Goal: Answer question/provide support: Share knowledge or assist other users

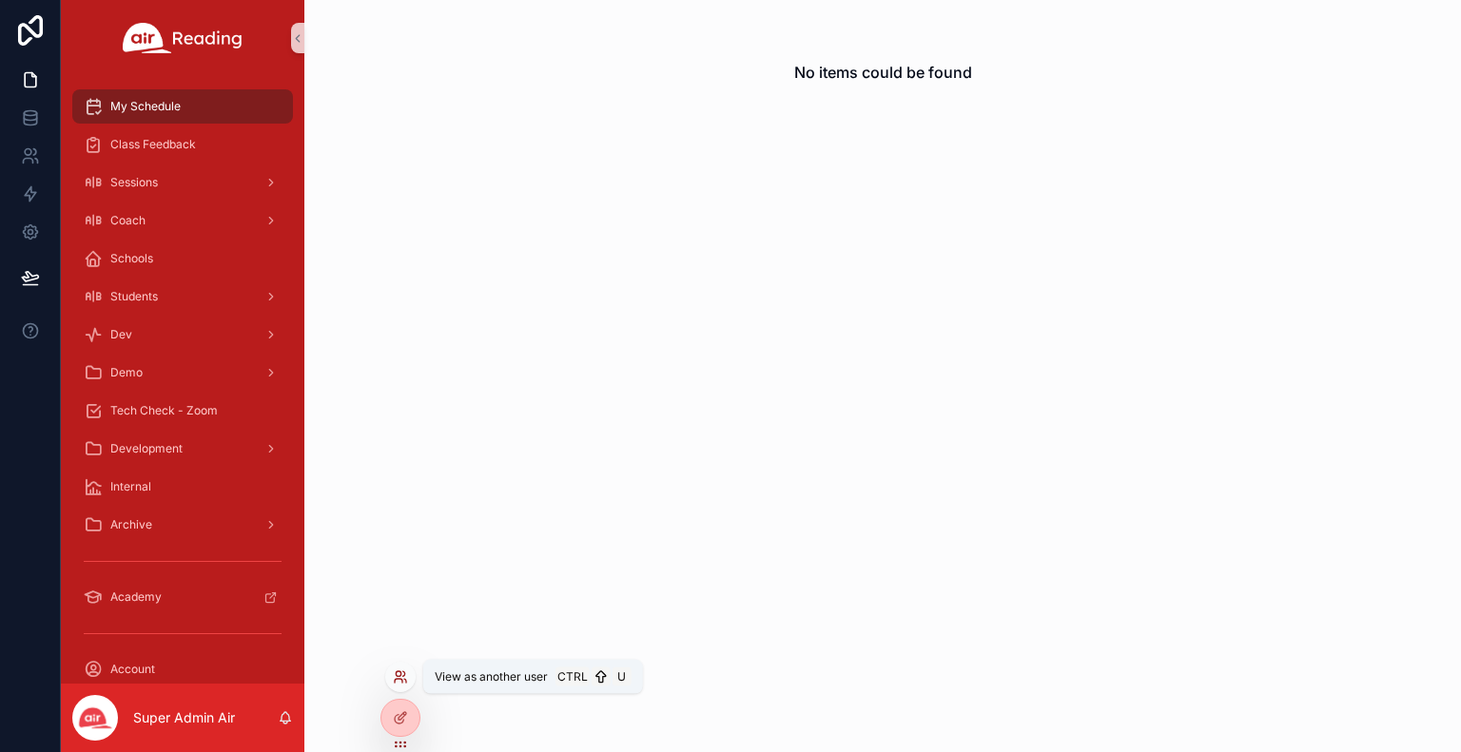
click at [403, 677] on icon at bounding box center [400, 677] width 15 height 15
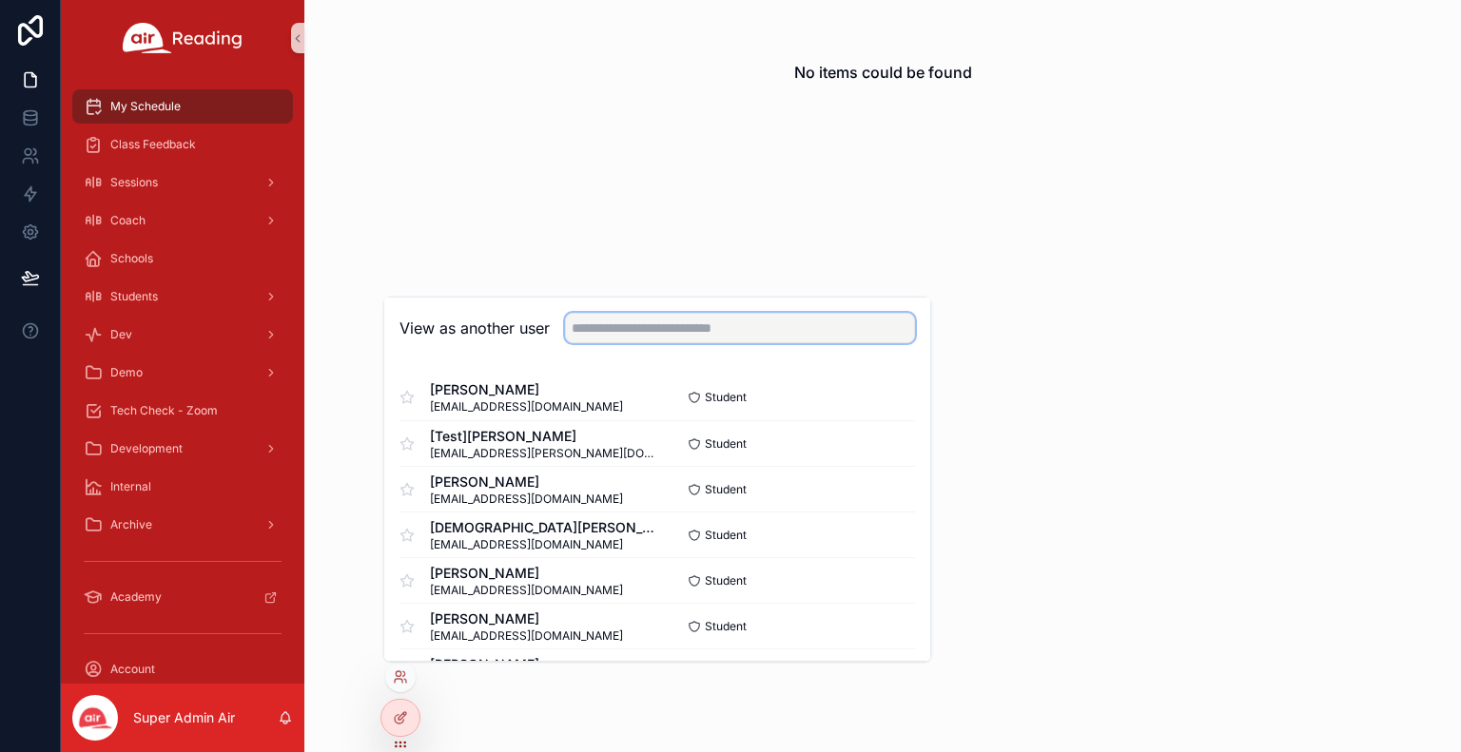
click at [647, 327] on input "text" at bounding box center [740, 328] width 350 height 30
type input "*******"
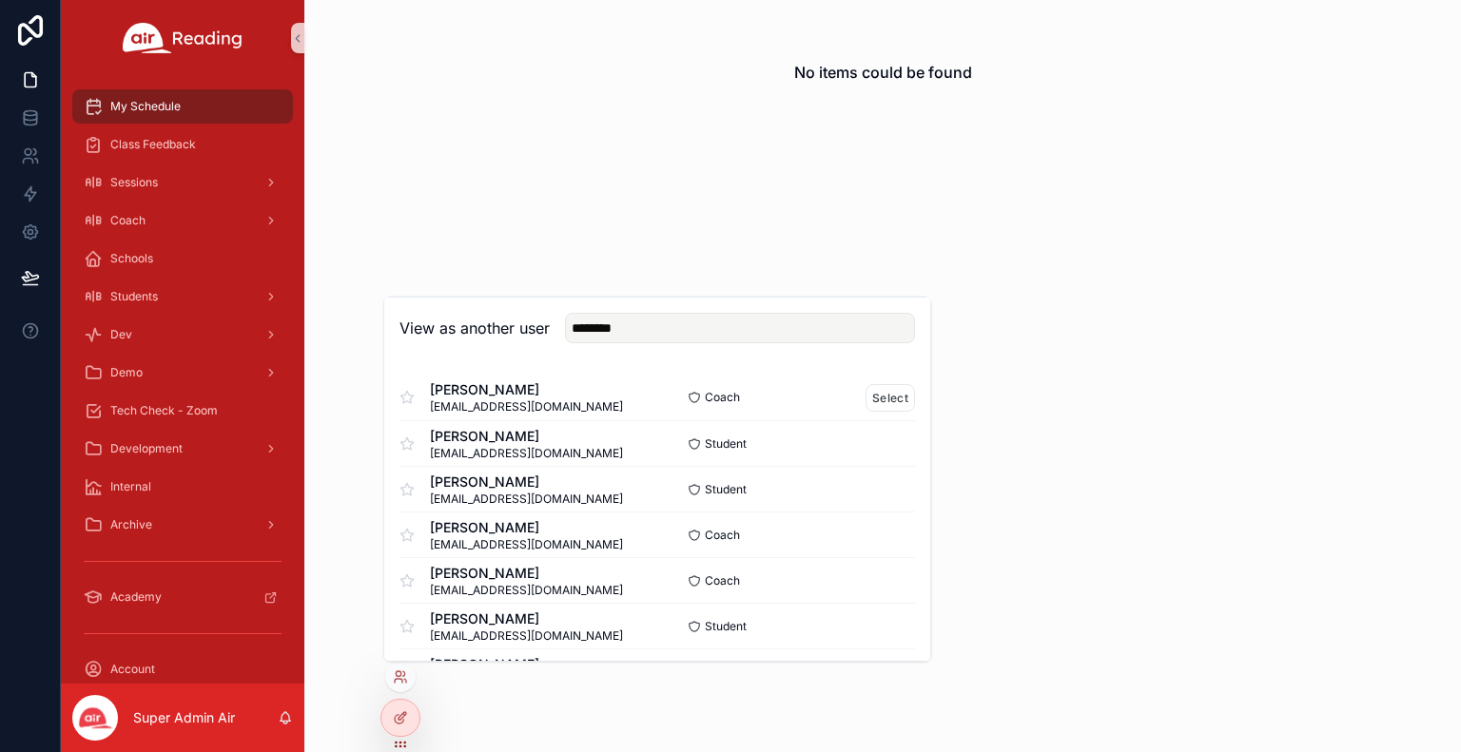
click at [746, 399] on div "Coach Select" at bounding box center [786, 397] width 258 height 28
click at [875, 401] on button "Select" at bounding box center [890, 397] width 49 height 28
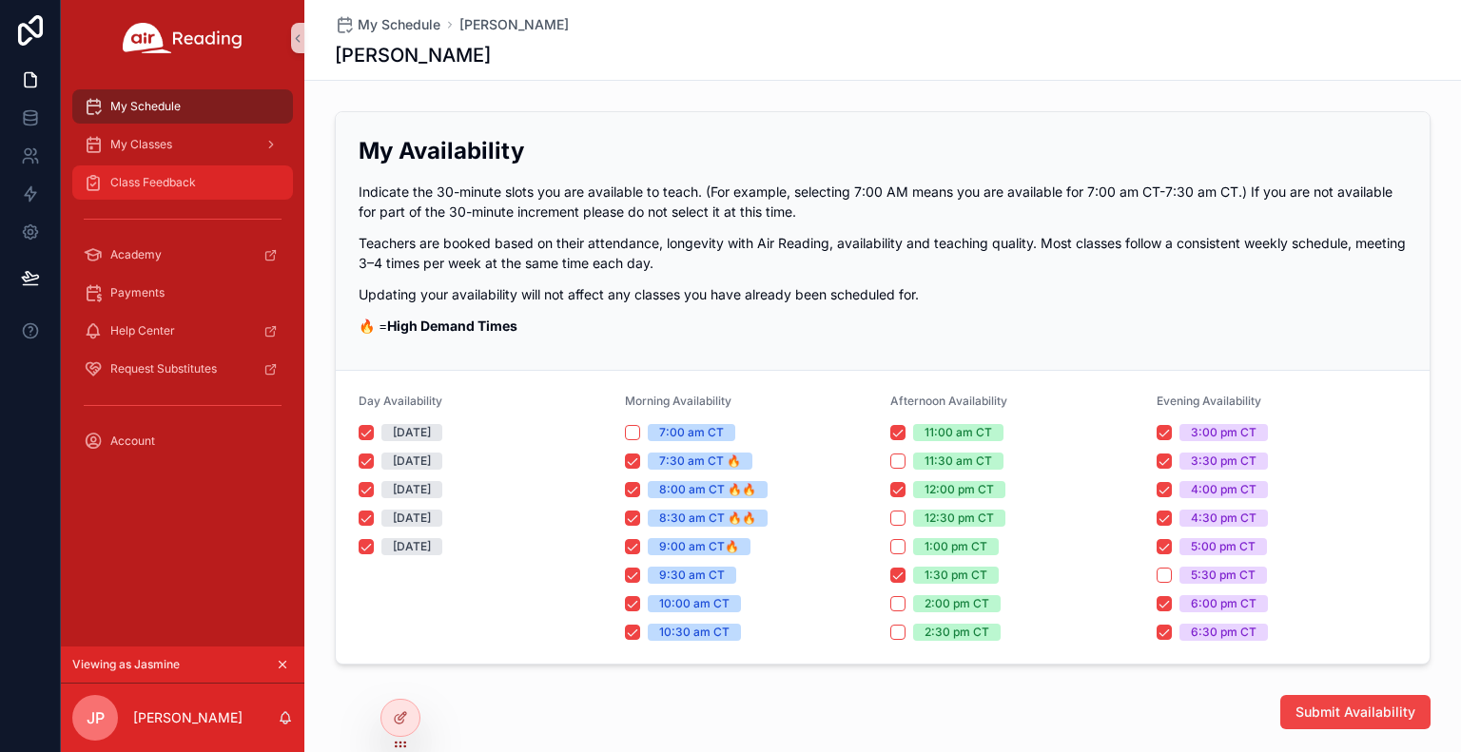
click at [126, 179] on span "Class Feedback" at bounding box center [153, 182] width 86 height 15
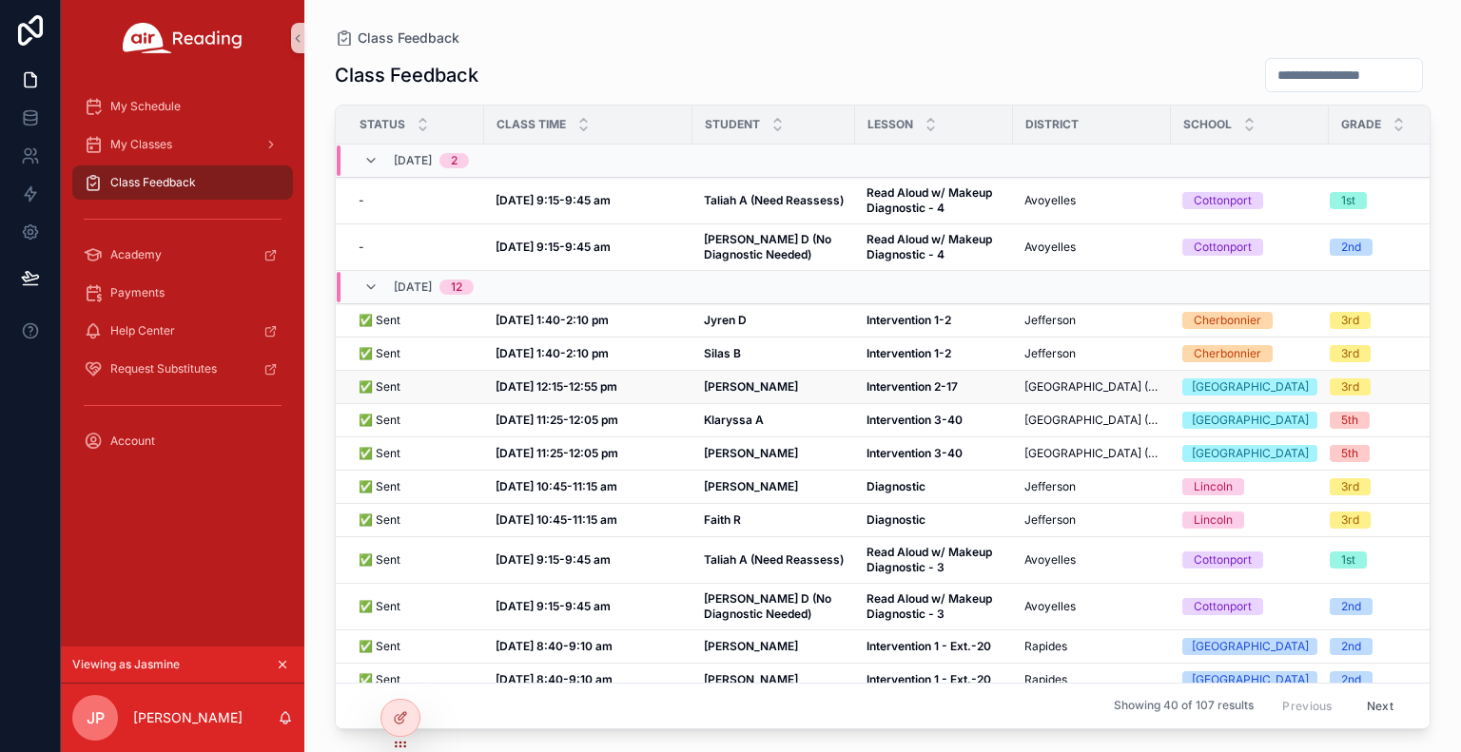
click at [1051, 393] on span "Jemez Valley Public Schools (JVPS)" at bounding box center [1091, 387] width 135 height 15
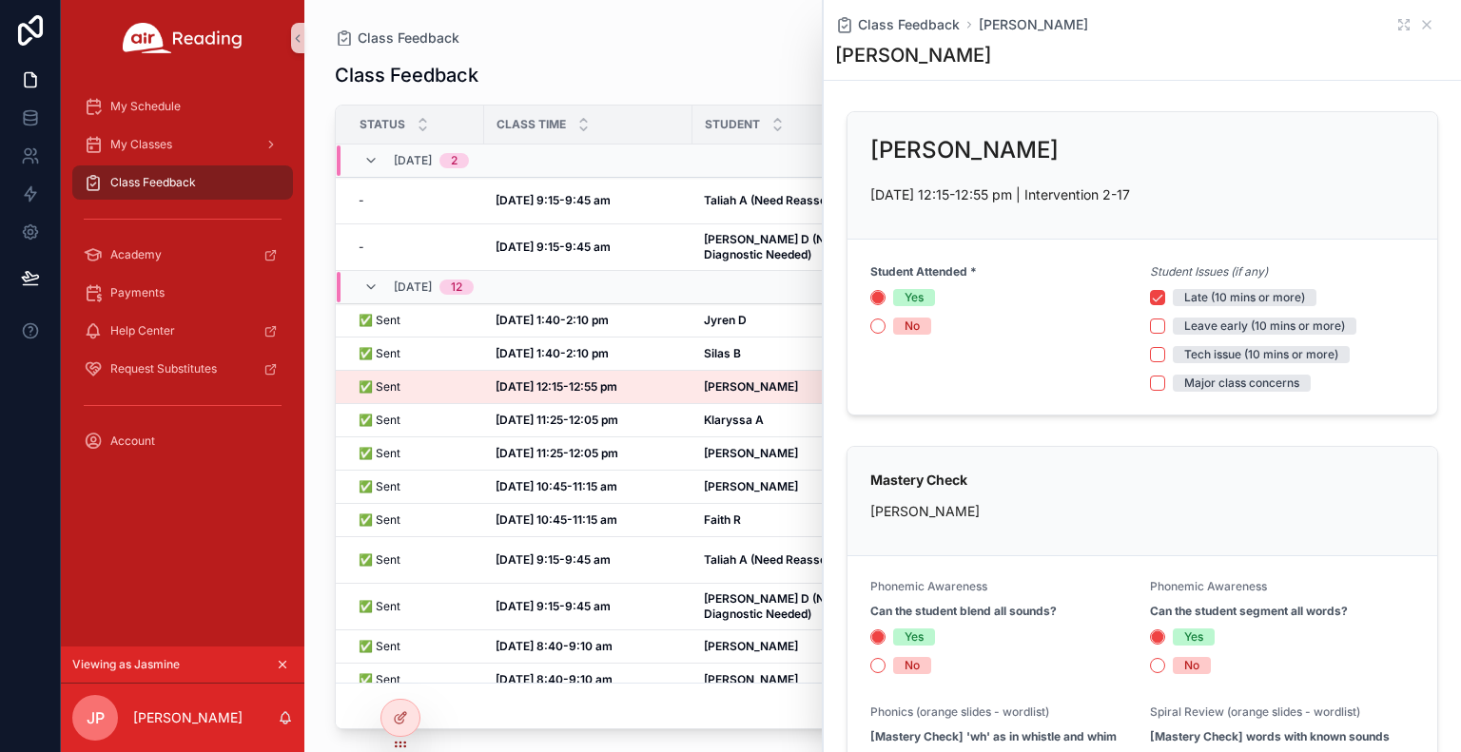
click at [769, 300] on div "10/01, Wed 12" at bounding box center [595, 287] width 517 height 30
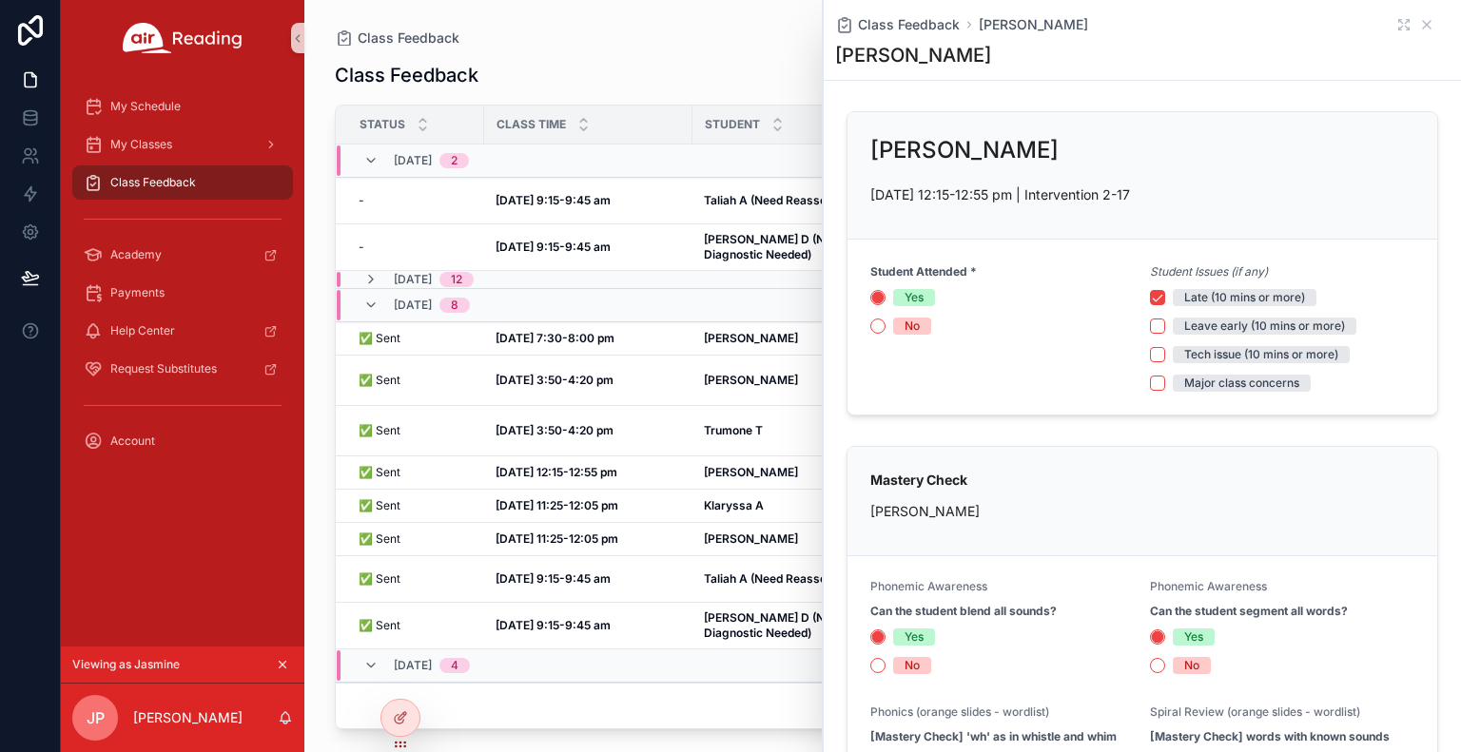
click at [769, 300] on div "09/30, Tue 8" at bounding box center [595, 305] width 517 height 30
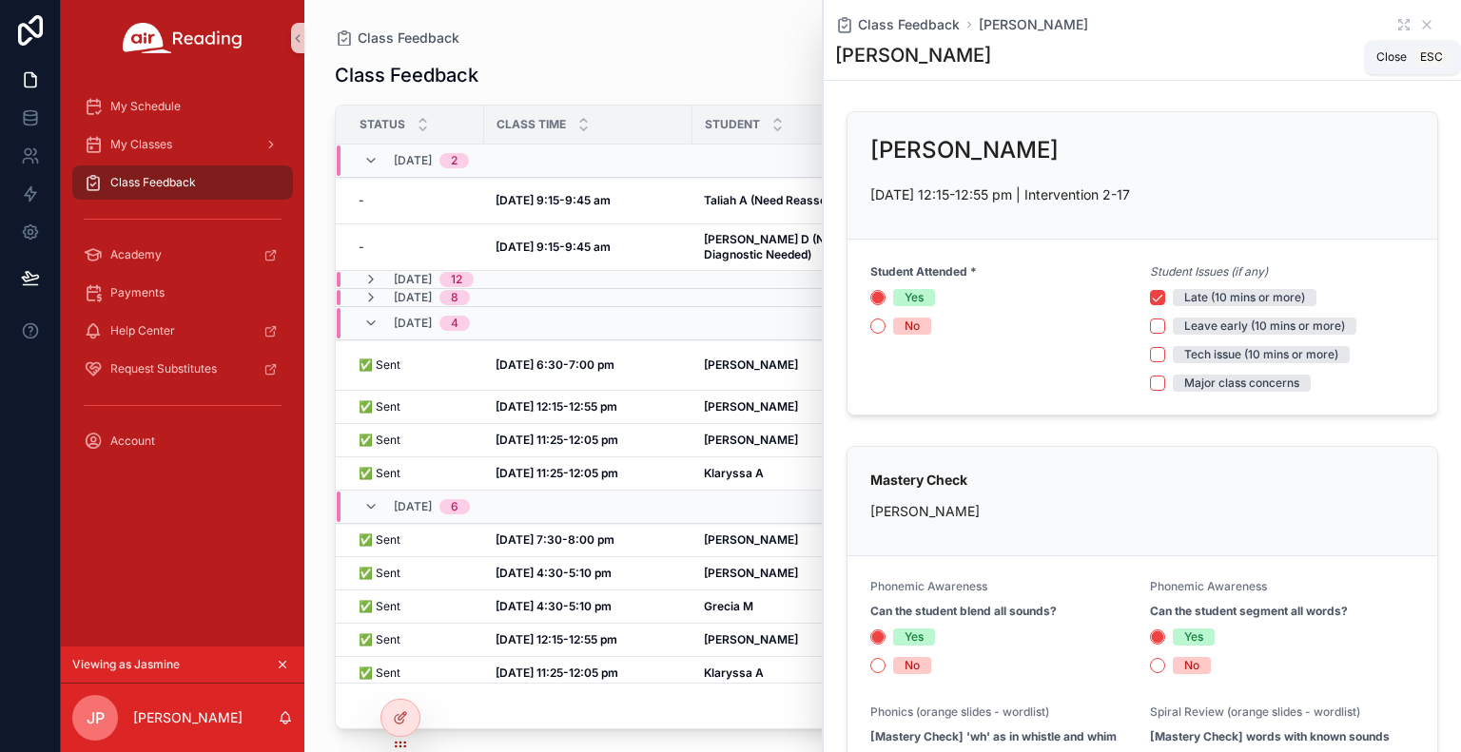
click at [1423, 21] on icon "scrollable content" at bounding box center [1427, 25] width 8 height 8
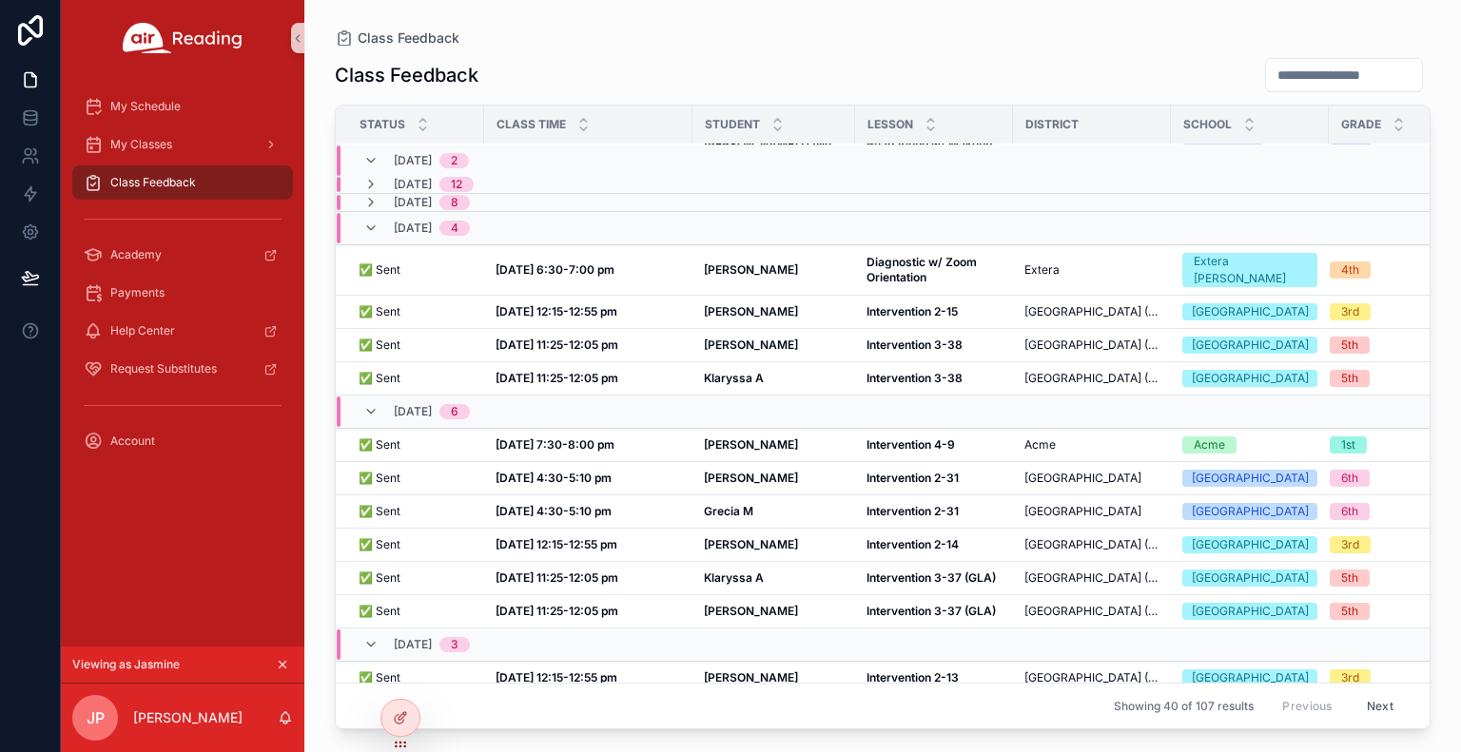
scroll to position [61, 0]
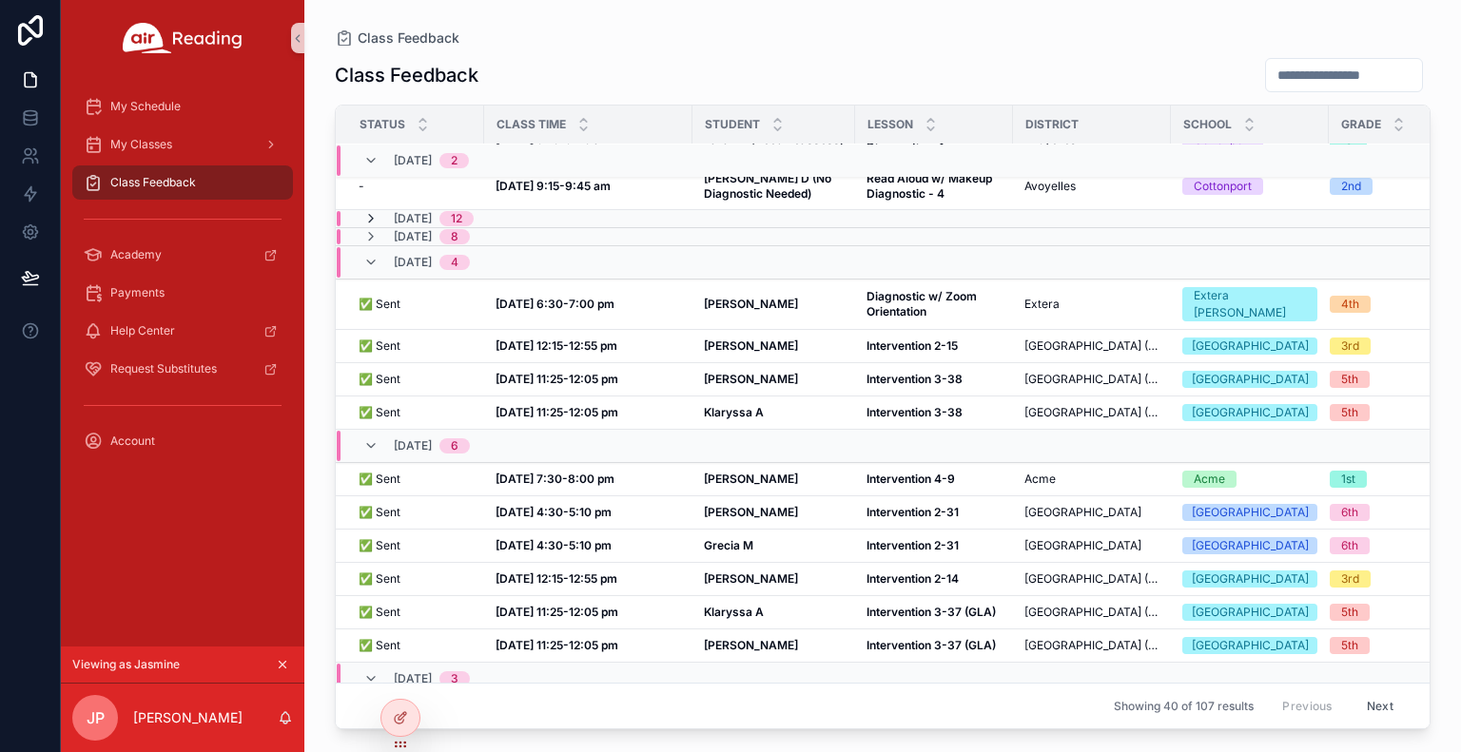
click at [365, 218] on icon "scrollable content" at bounding box center [370, 218] width 15 height 15
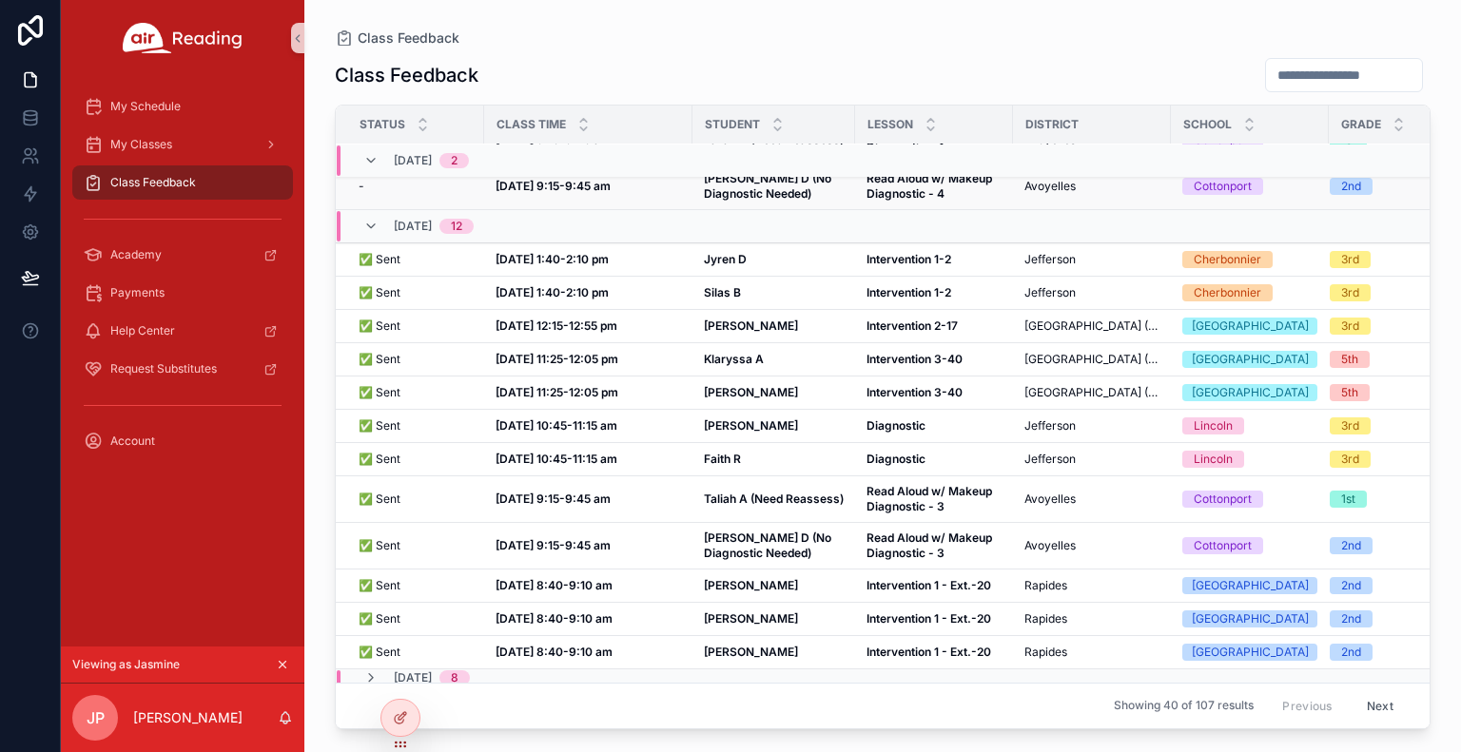
click at [856, 185] on td "Read Aloud w/ Makeup Diagnostic - 4 Read Aloud w/ Makeup Diagnostic - 4" at bounding box center [934, 187] width 158 height 47
click at [921, 196] on strong "Read Aloud w/ Makeup Diagnostic - 4" at bounding box center [931, 185] width 128 height 29
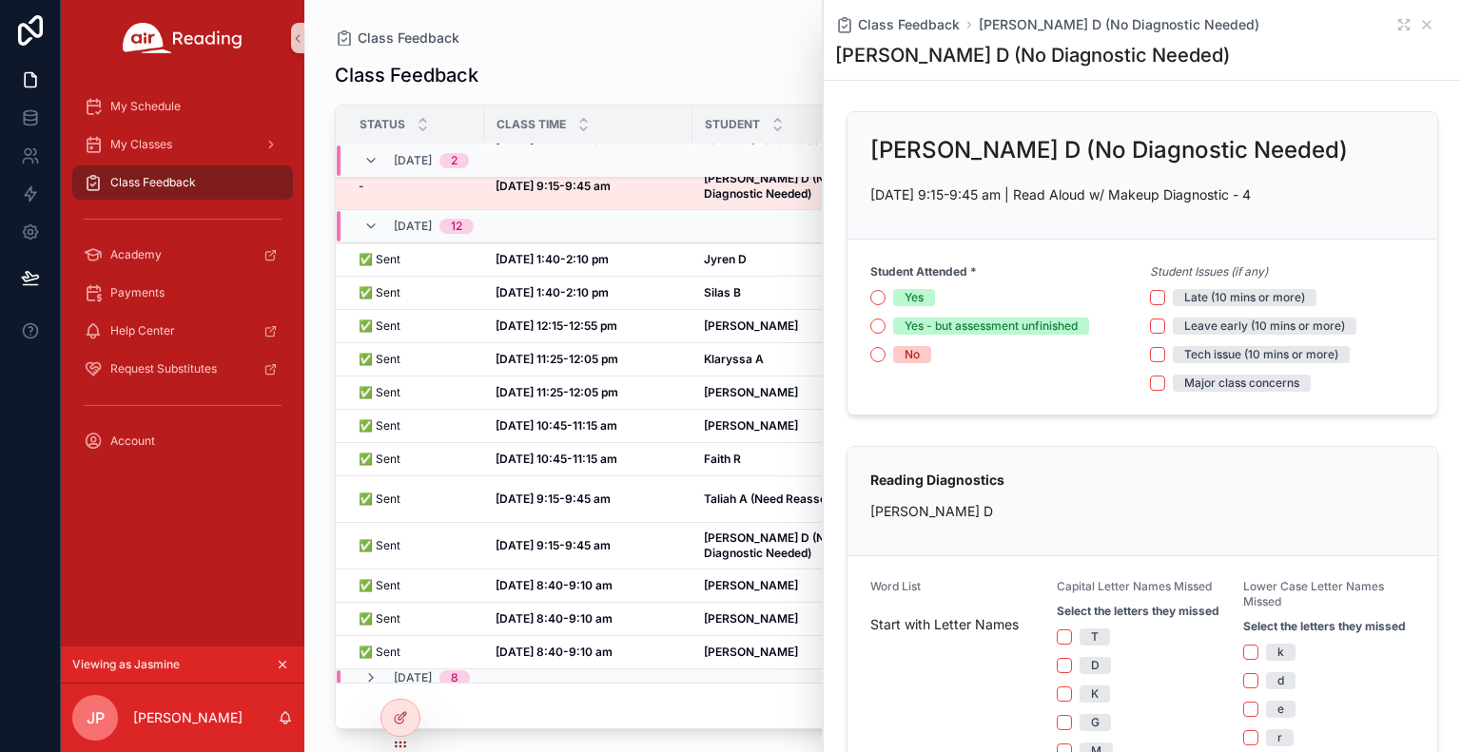
click at [867, 356] on form "Student Attended * Yes Yes - but assessment unfinished No Student Issues (if an…" at bounding box center [1143, 327] width 590 height 175
click at [875, 355] on button "No" at bounding box center [877, 354] width 15 height 15
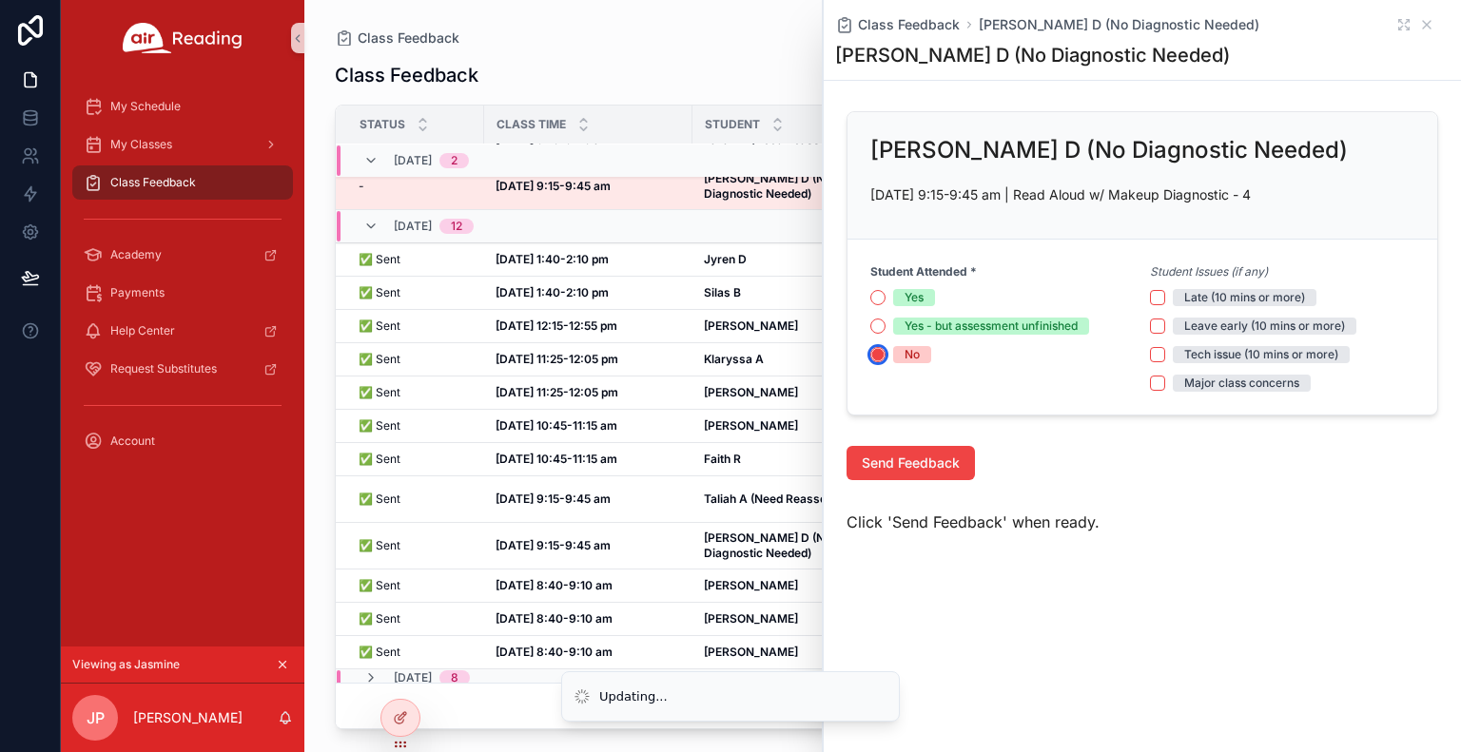
type button "NO"
